Goal: Task Accomplishment & Management: Use online tool/utility

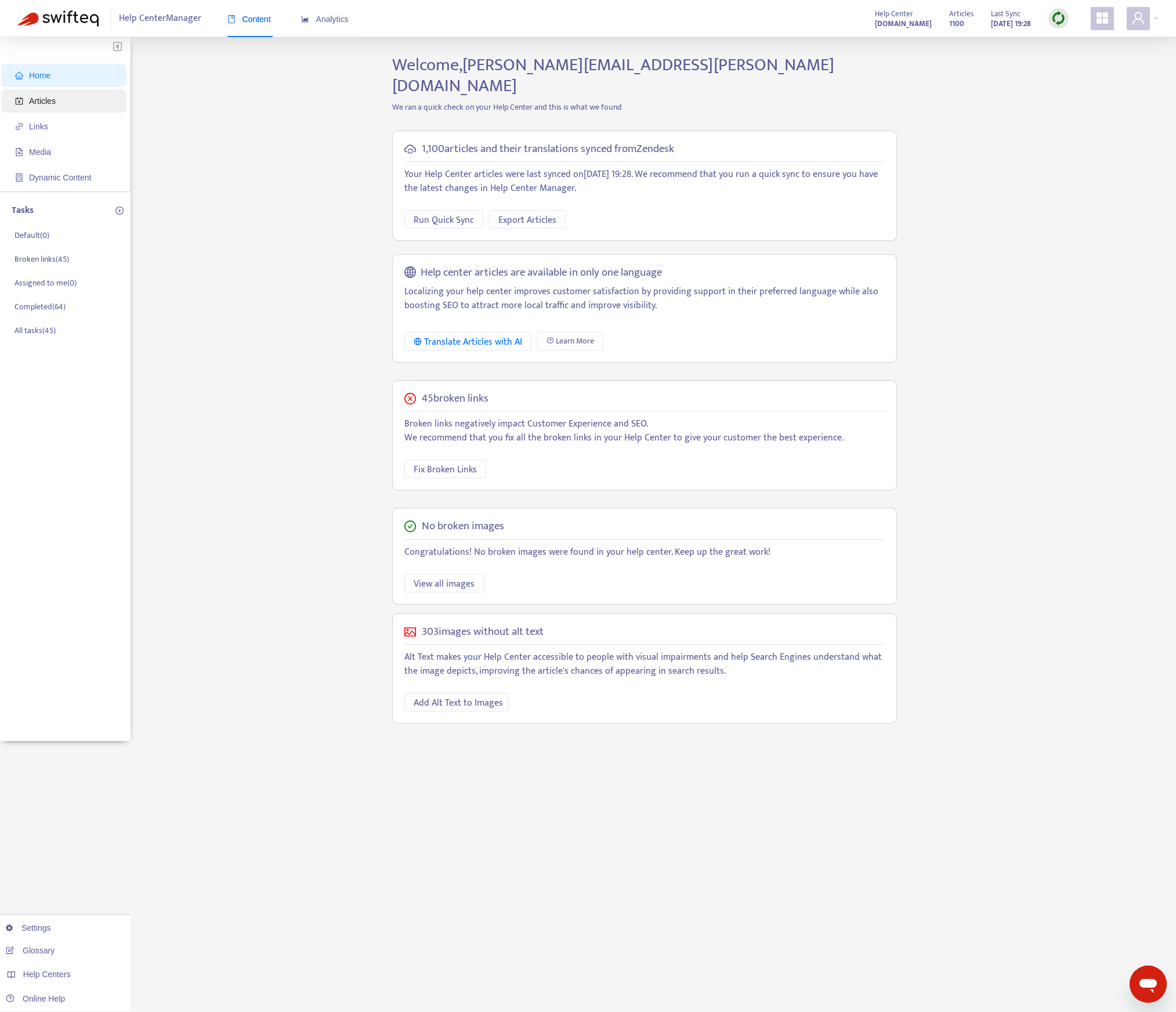
click at [94, 101] on span "Articles" at bounding box center [66, 100] width 102 height 23
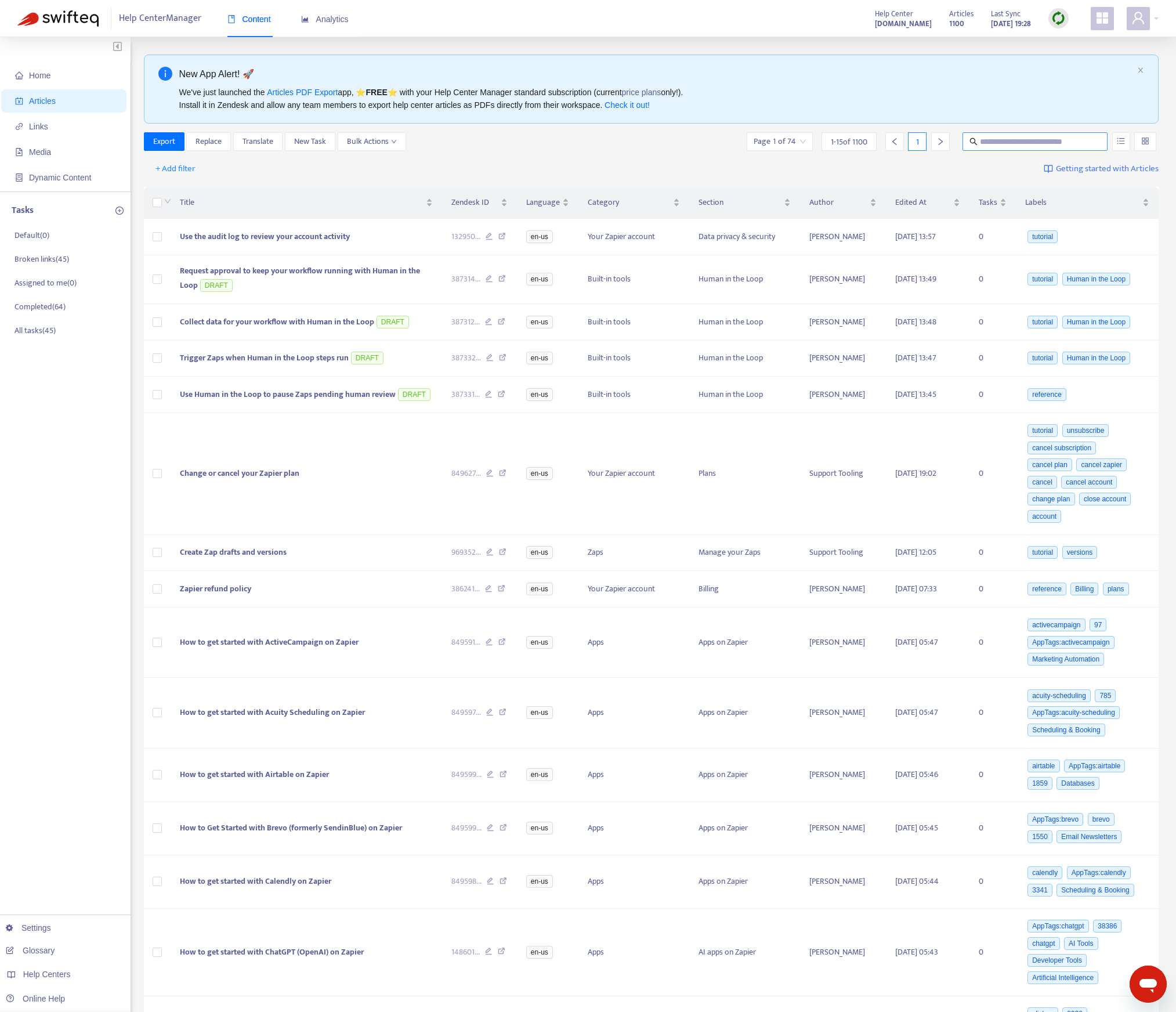
click at [1061, 144] on input "text" at bounding box center [1036, 141] width 112 height 12
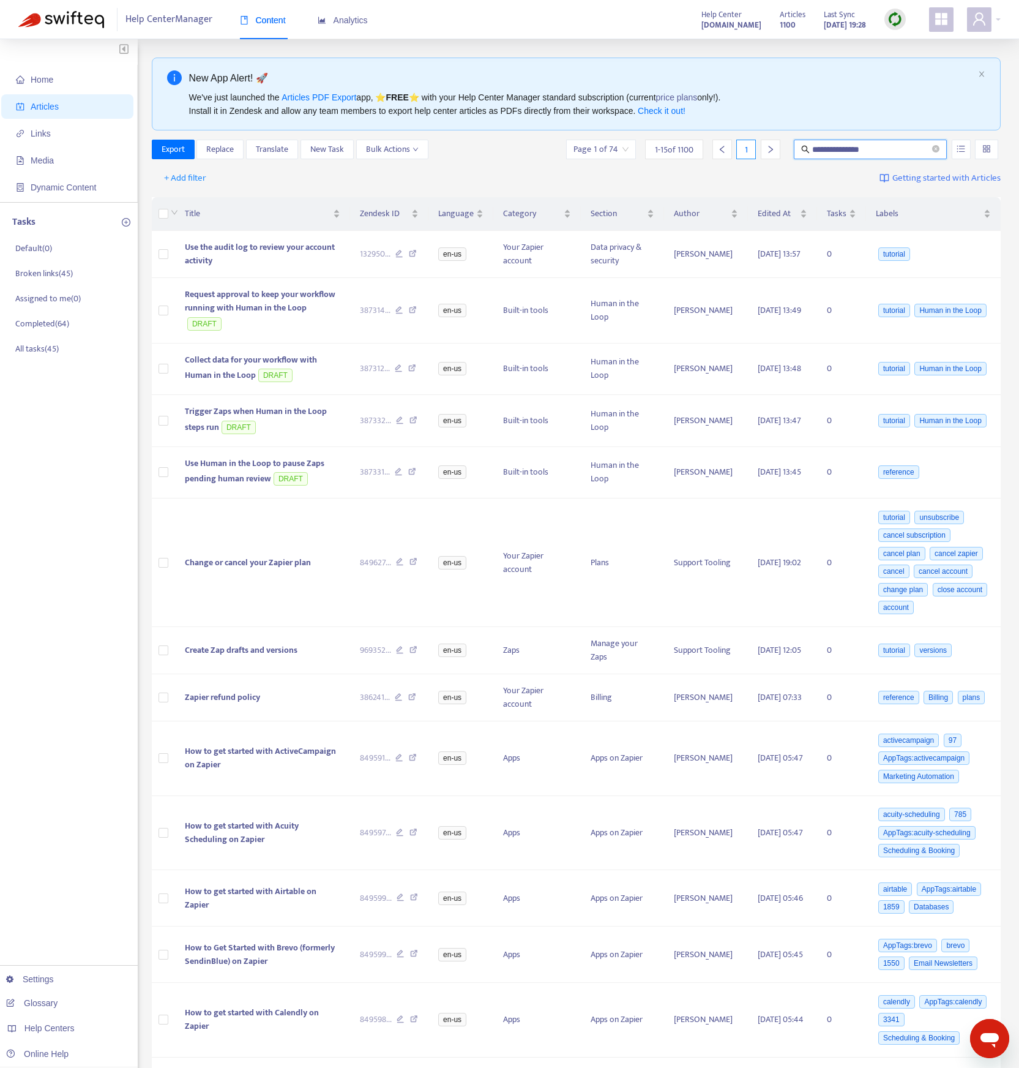
click at [890, 151] on input "**********" at bounding box center [871, 149] width 118 height 13
paste input "text"
type input "**********"
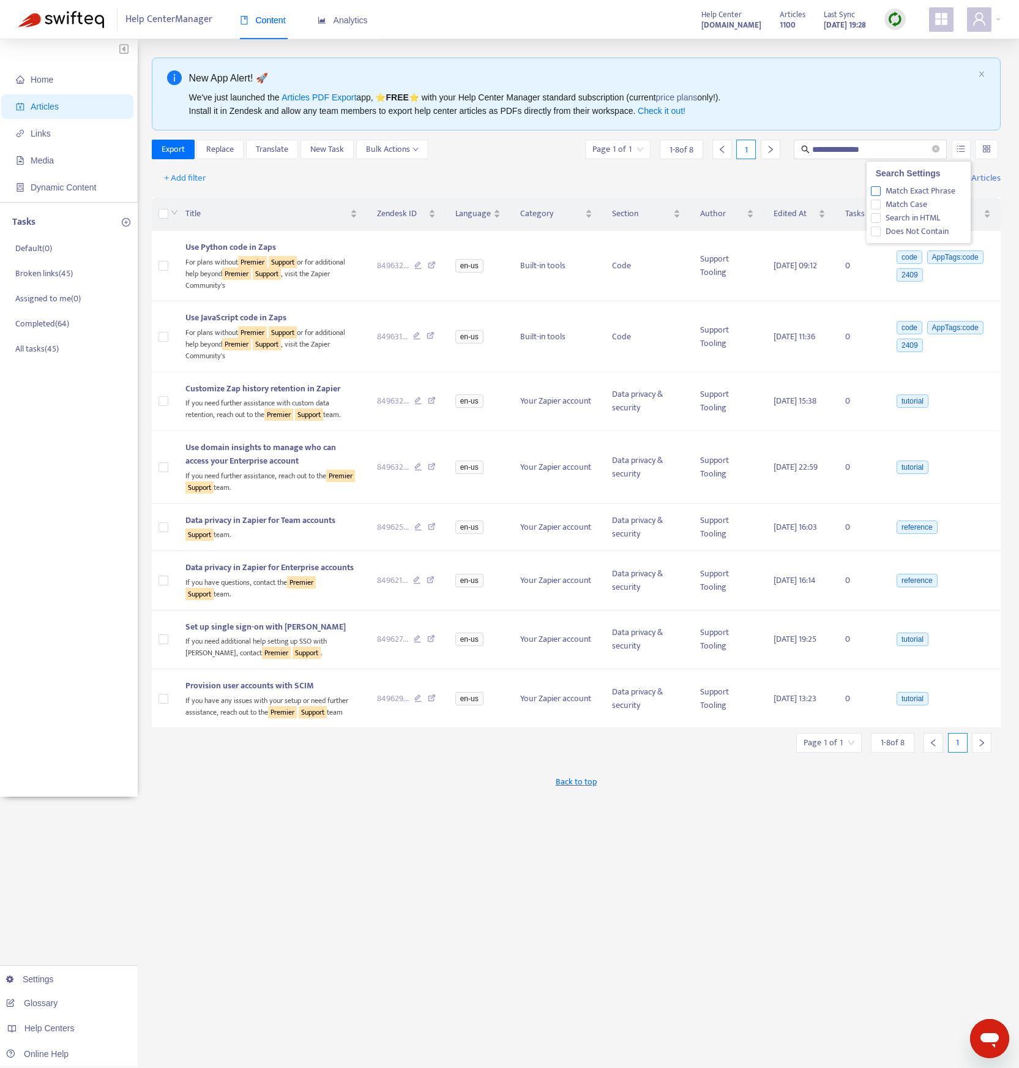
click at [945, 193] on span "Match Exact Phrase" at bounding box center [921, 190] width 80 height 13
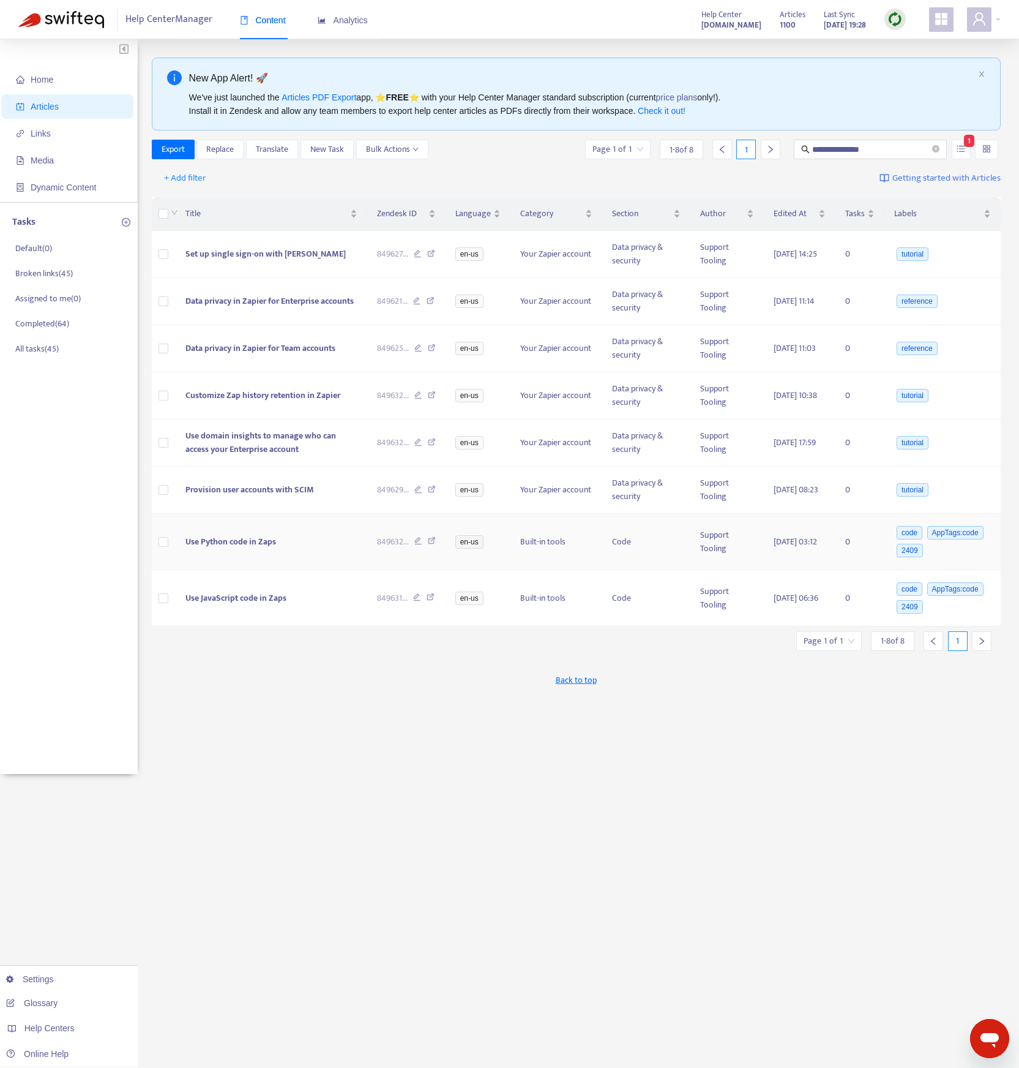
click at [428, 542] on icon at bounding box center [432, 542] width 8 height 11
click at [419, 256] on div "849627 ..." at bounding box center [406, 253] width 59 height 13
click at [427, 255] on icon at bounding box center [431, 255] width 8 height 11
click at [427, 301] on icon at bounding box center [431, 302] width 8 height 11
click at [427, 253] on icon at bounding box center [431, 255] width 8 height 11
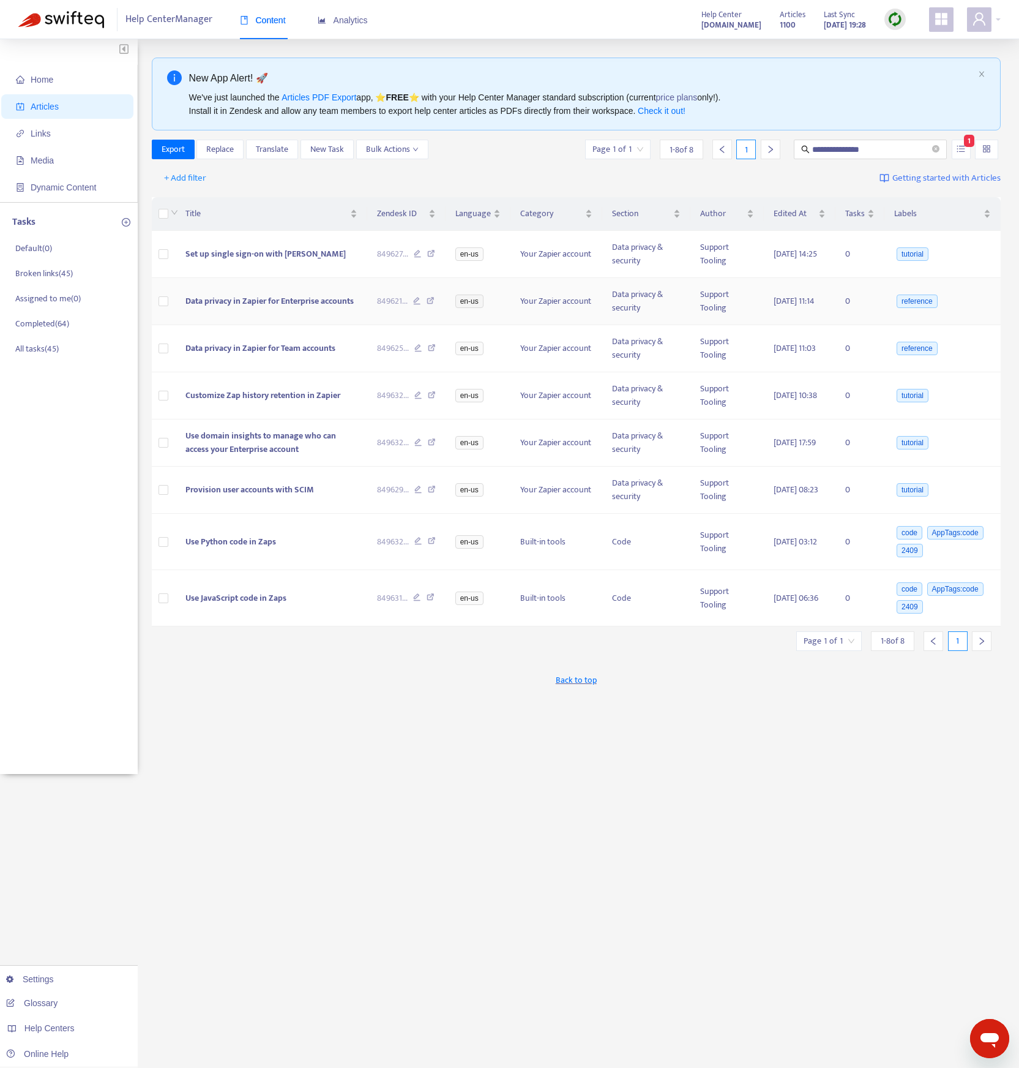
click at [427, 301] on icon at bounding box center [431, 302] width 8 height 11
click at [428, 349] on icon at bounding box center [432, 349] width 8 height 11
click at [429, 399] on icon at bounding box center [432, 396] width 8 height 11
click at [428, 392] on icon at bounding box center [432, 396] width 8 height 11
click at [428, 440] on icon at bounding box center [432, 443] width 8 height 11
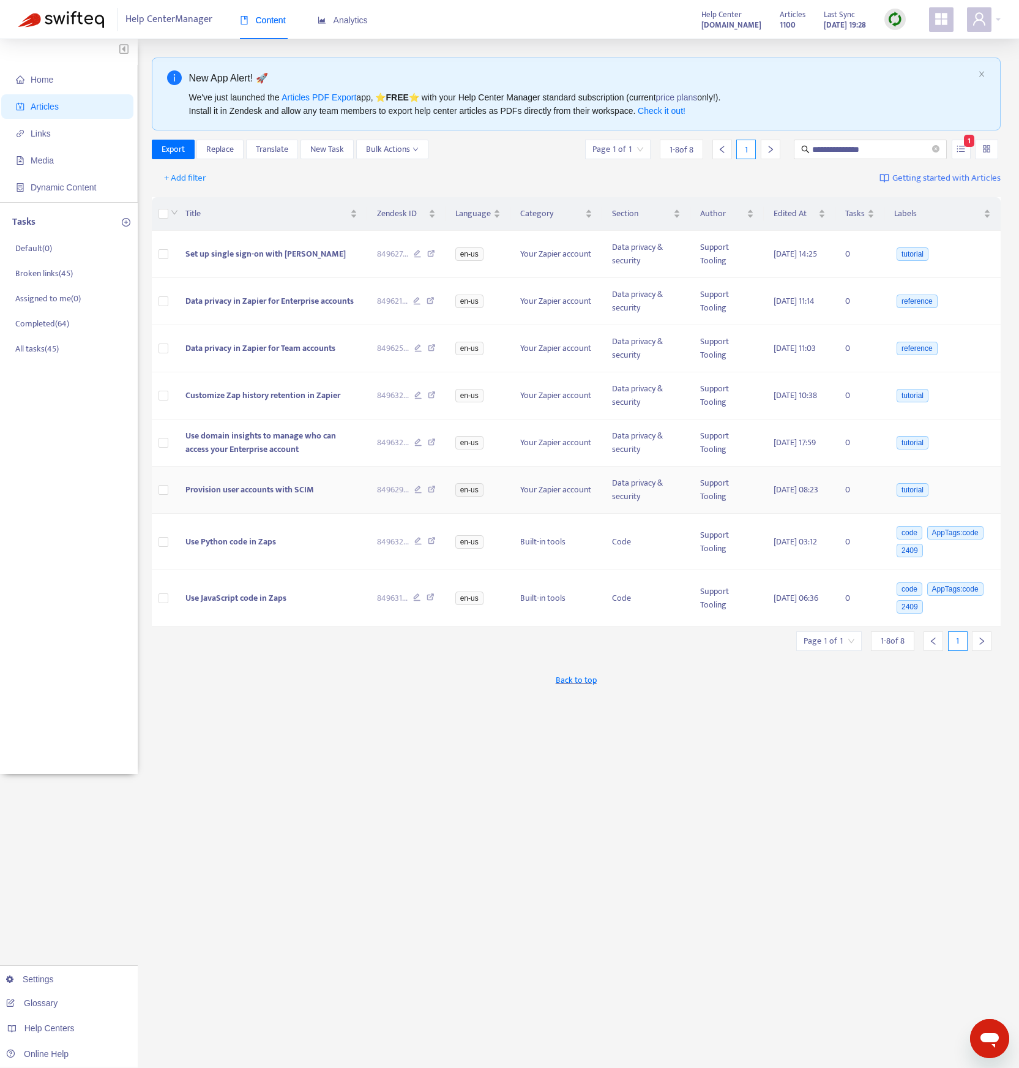
click at [428, 492] on icon at bounding box center [432, 491] width 8 height 11
click at [428, 490] on icon at bounding box center [432, 491] width 8 height 11
click at [428, 543] on icon at bounding box center [432, 542] width 8 height 11
click at [428, 546] on icon at bounding box center [432, 542] width 8 height 11
click at [427, 600] on icon at bounding box center [431, 598] width 8 height 11
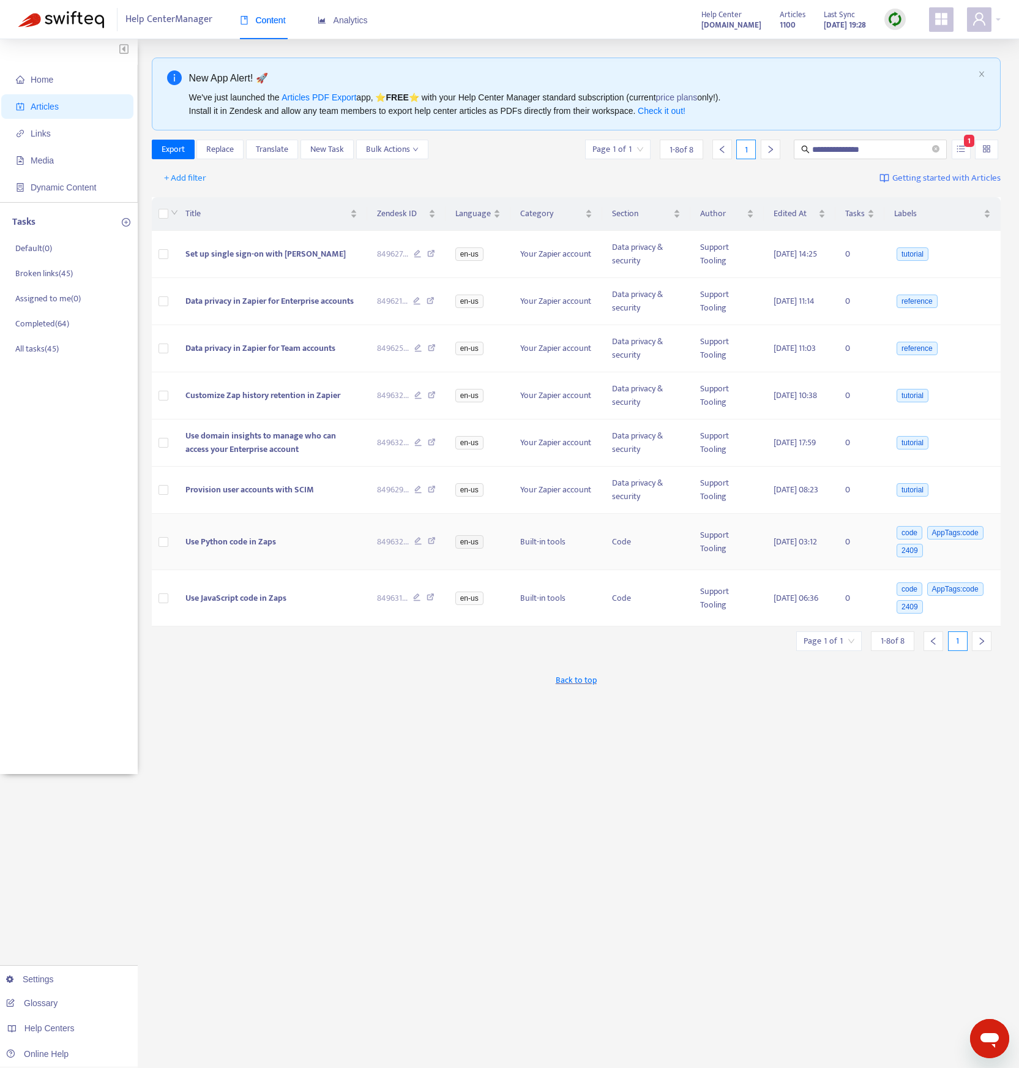
click at [428, 541] on icon at bounding box center [432, 542] width 8 height 11
click at [967, 152] on button "button" at bounding box center [961, 150] width 19 height 20
click at [987, 149] on input "search" at bounding box center [987, 149] width 9 height 18
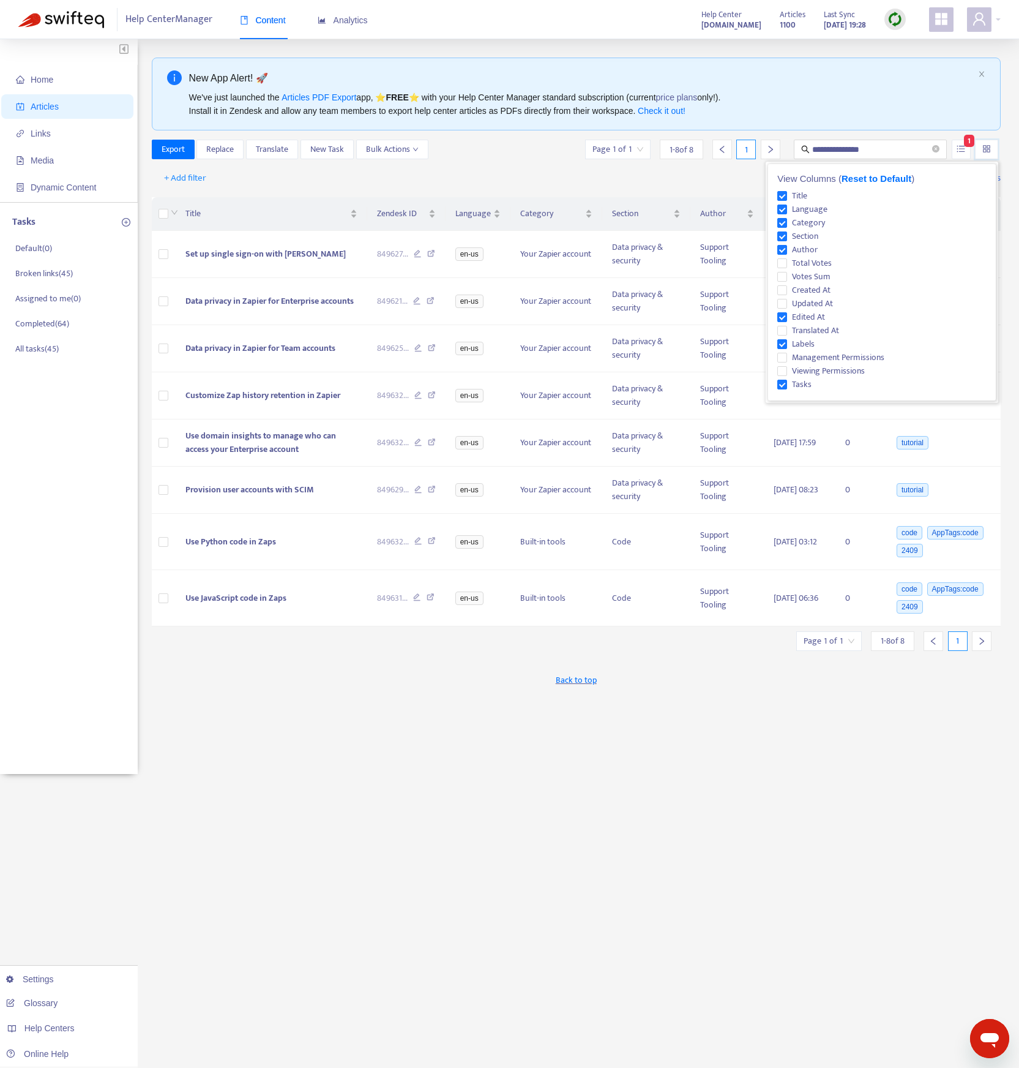
click at [987, 149] on input "search" at bounding box center [987, 149] width 9 height 18
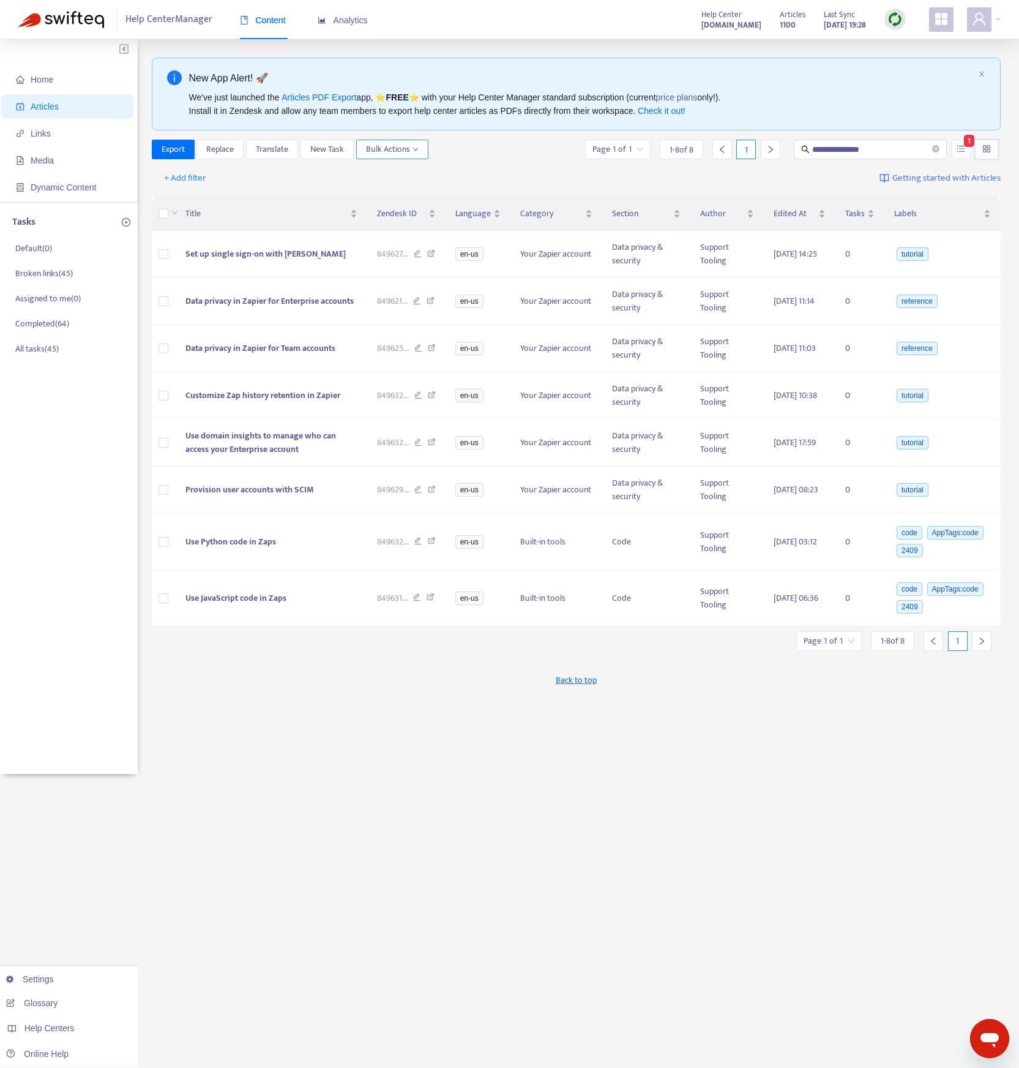
click at [420, 154] on button "Bulk Actions" at bounding box center [392, 150] width 72 height 20
click at [473, 141] on div "**********" at bounding box center [577, 150] width 850 height 20
